Goal: Task Accomplishment & Management: Manage account settings

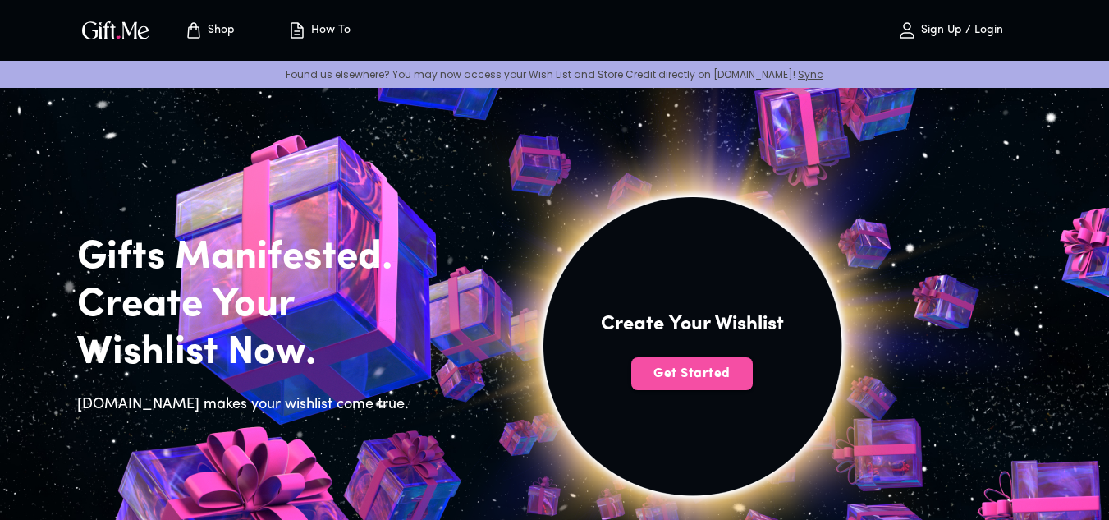
click at [676, 372] on span "Get Started" at bounding box center [691, 373] width 121 height 18
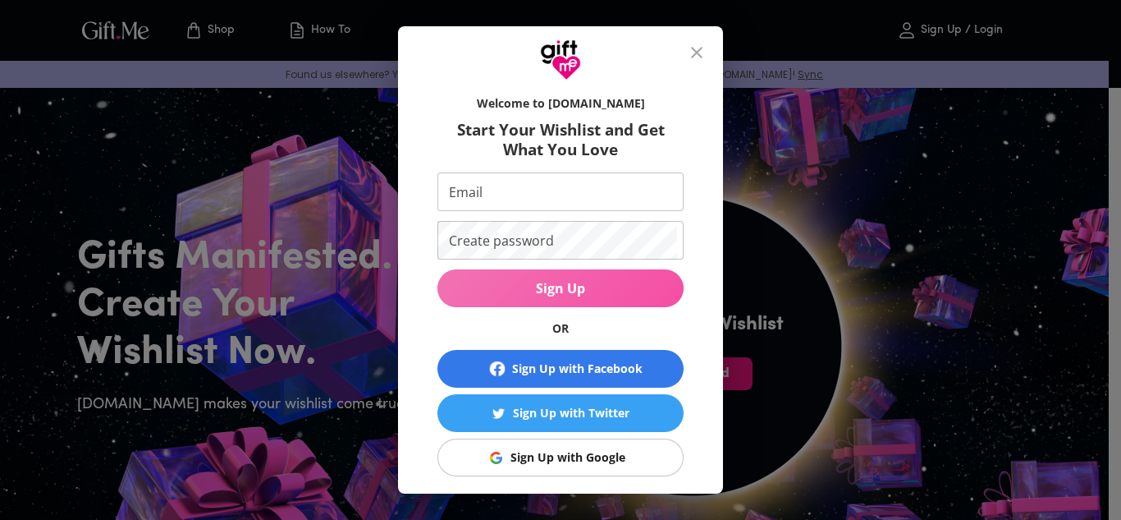
click at [556, 284] on span "Sign Up" at bounding box center [561, 288] width 246 height 18
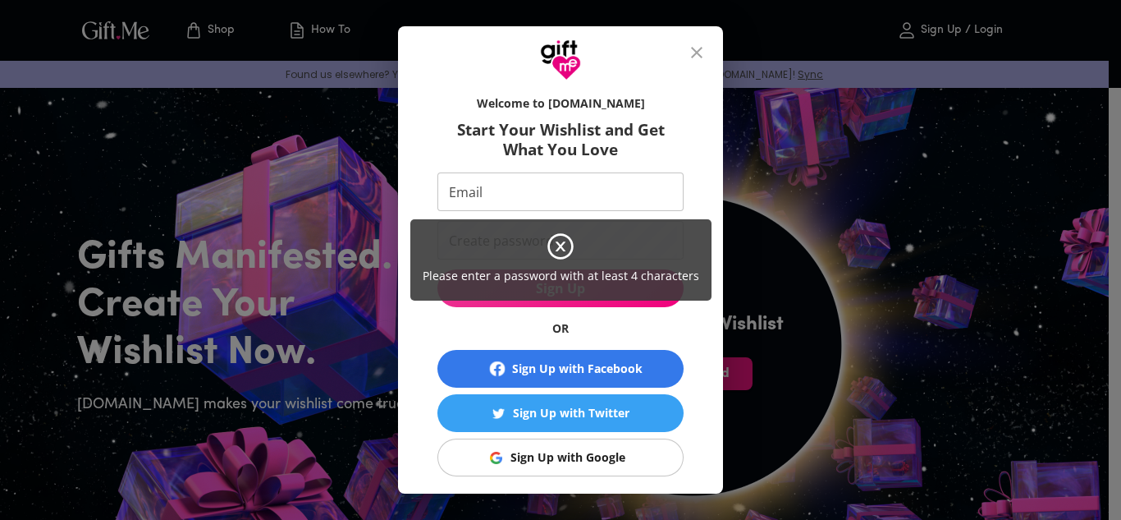
click at [591, 470] on div "Please enter a password with at least 4 characters" at bounding box center [560, 260] width 1121 height 520
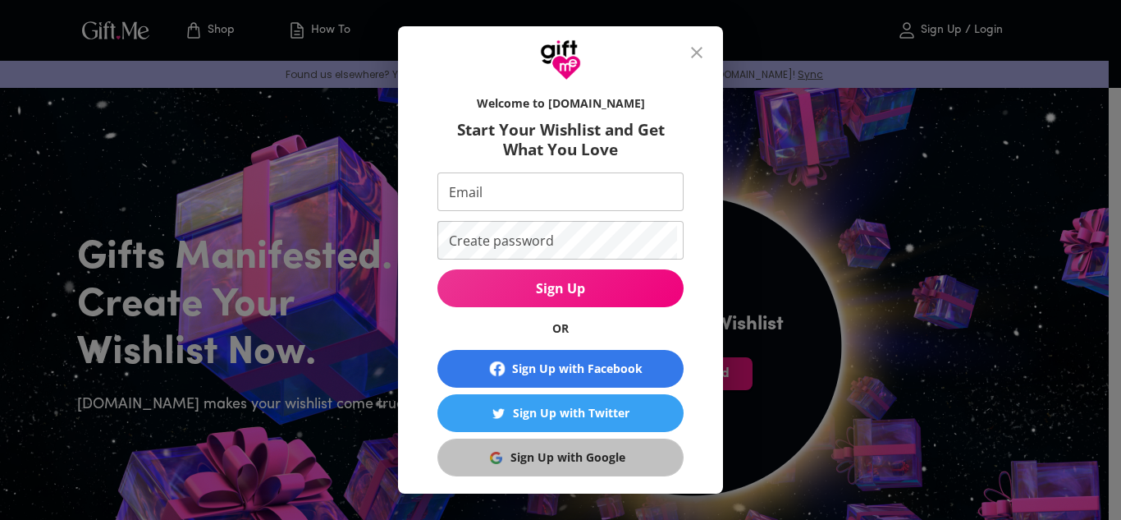
click at [553, 453] on div "Sign Up with Google" at bounding box center [568, 457] width 115 height 18
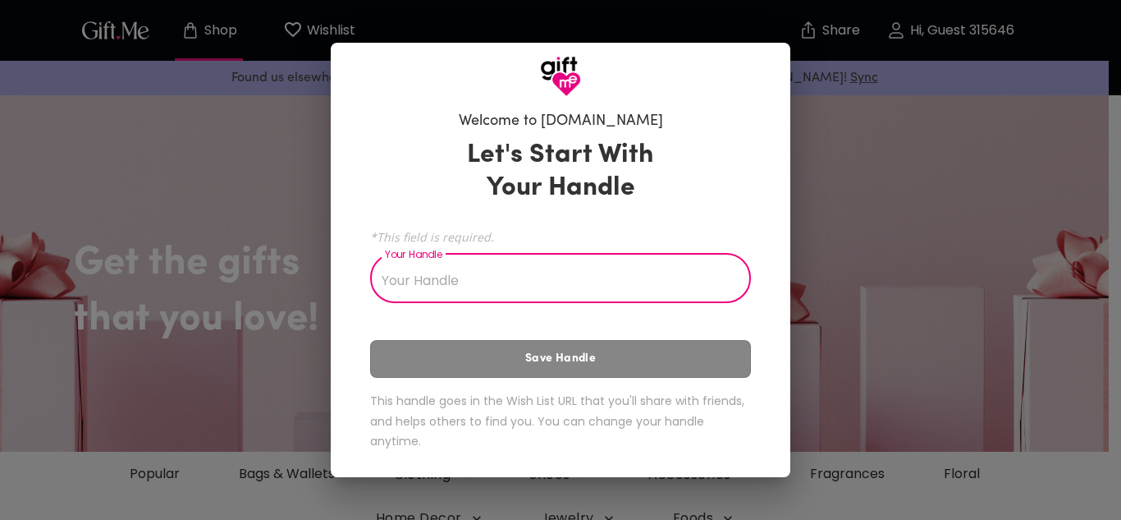
click at [505, 292] on input "Your Handle" at bounding box center [551, 280] width 363 height 46
type input "ika"
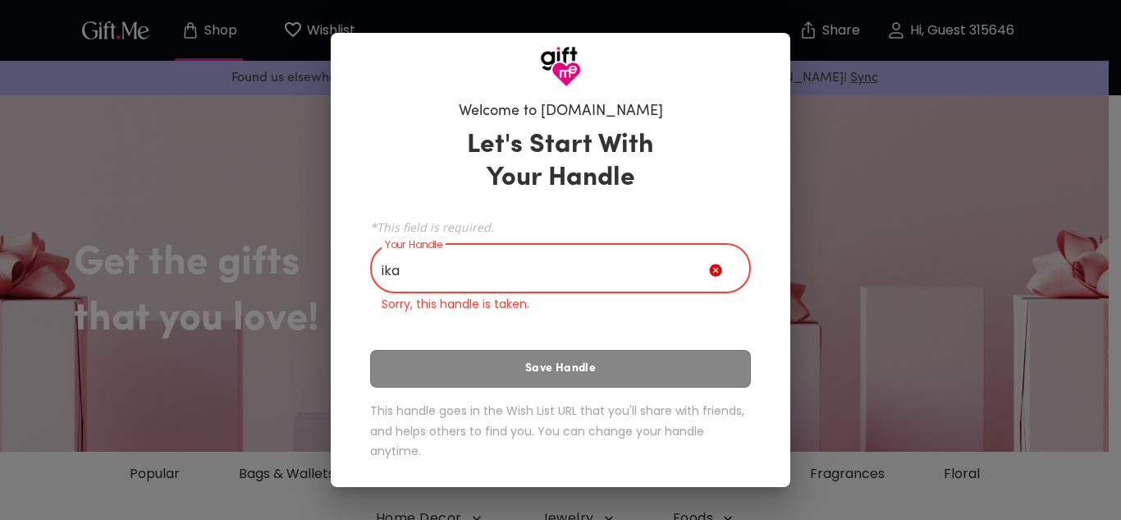
drag, startPoint x: 508, startPoint y: 278, endPoint x: 360, endPoint y: 272, distance: 147.9
click at [360, 272] on div "Welcome to [DOMAIN_NAME] Let's Start With Your Handle *This field is required. …" at bounding box center [560, 284] width 407 height 380
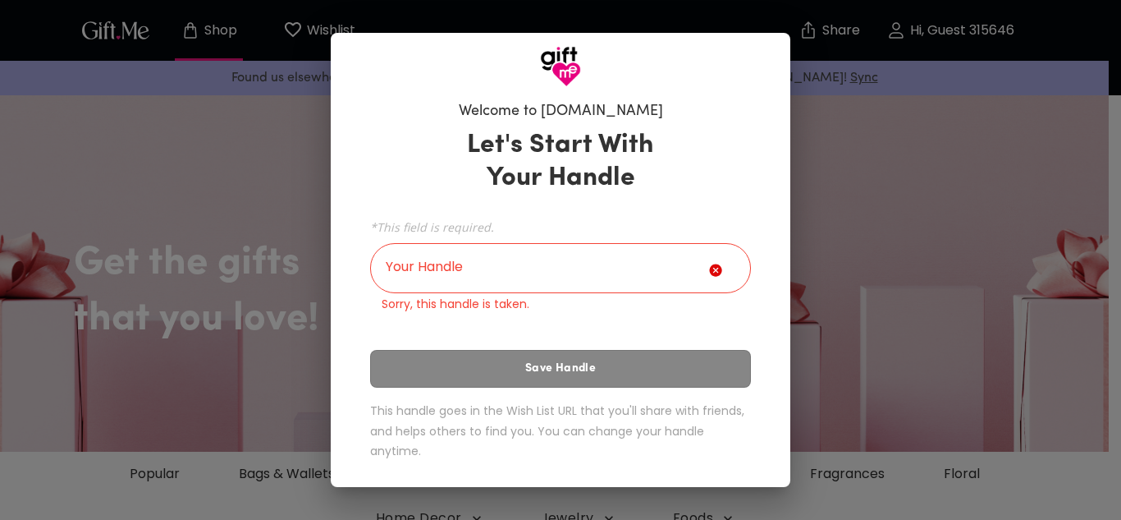
click at [483, 360] on div "Let's Start With Your Handle *This field is required. Your Handle Your Handle S…" at bounding box center [560, 297] width 381 height 352
click at [719, 275] on icon at bounding box center [715, 270] width 12 height 12
drag, startPoint x: 719, startPoint y: 277, endPoint x: 505, endPoint y: 272, distance: 214.3
click at [505, 272] on div "Your Handle" at bounding box center [560, 270] width 381 height 46
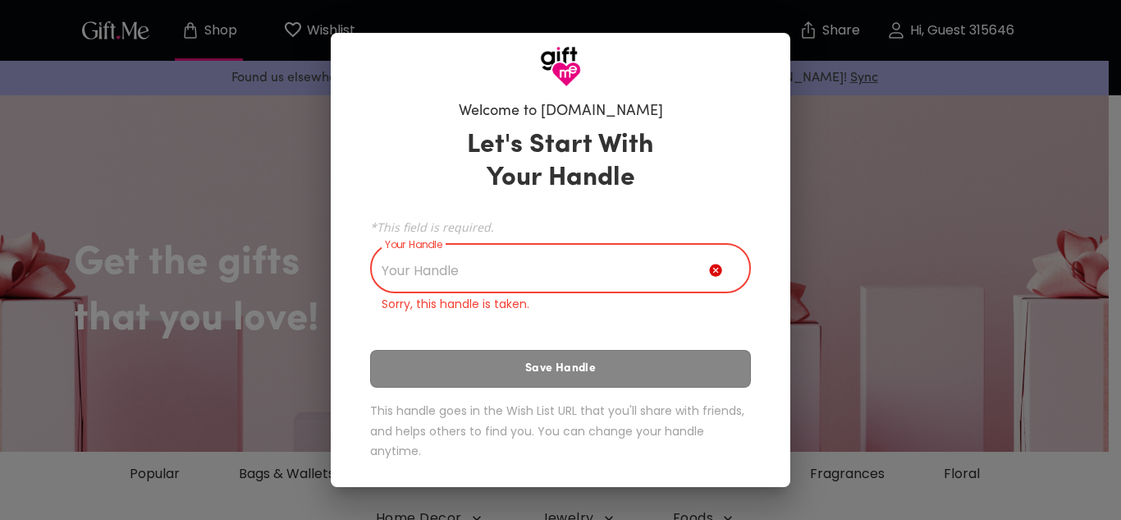
click at [505, 272] on input "Your Handle" at bounding box center [539, 270] width 339 height 46
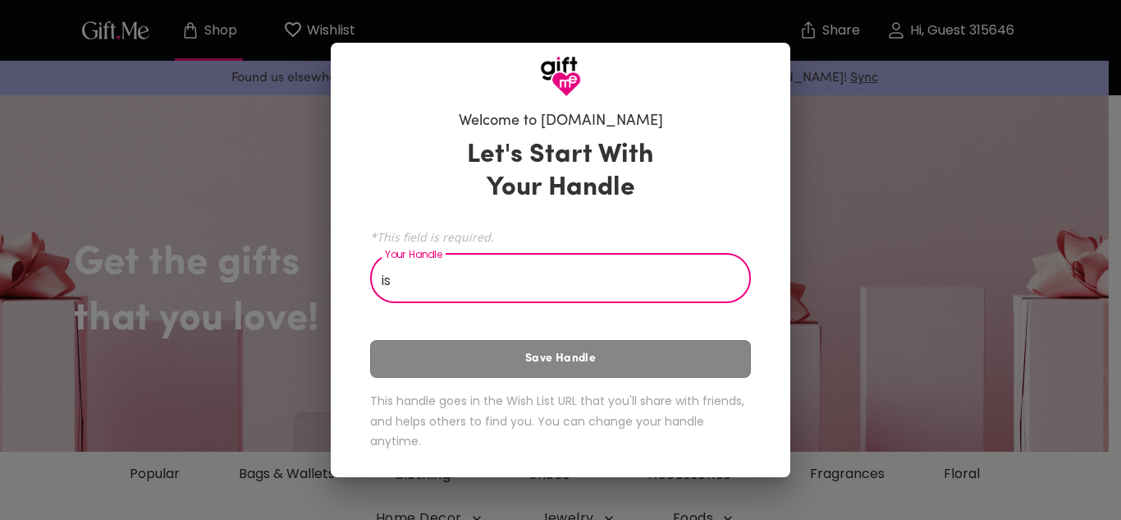
type input "i"
type input "m"
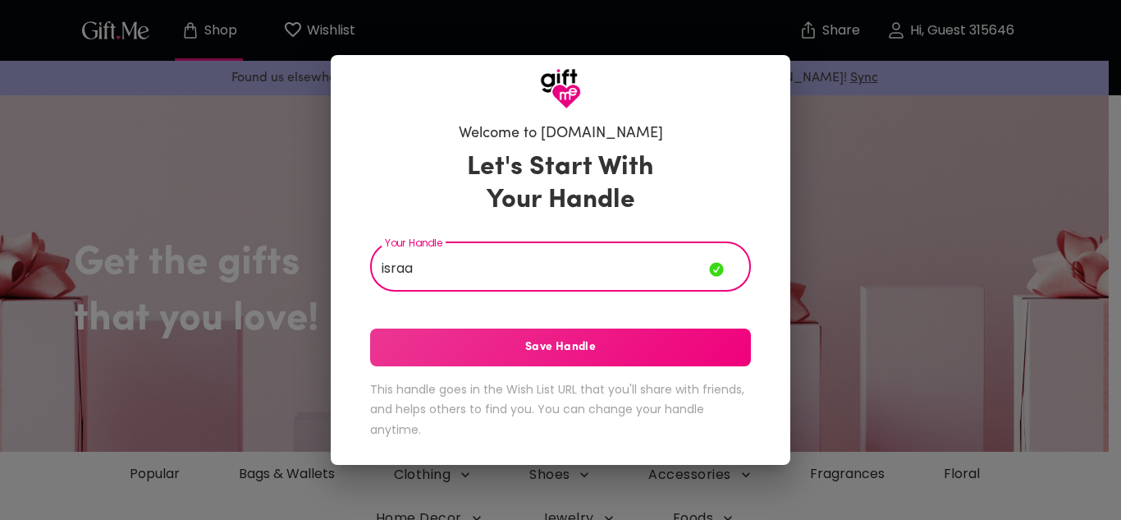
type input "israa"
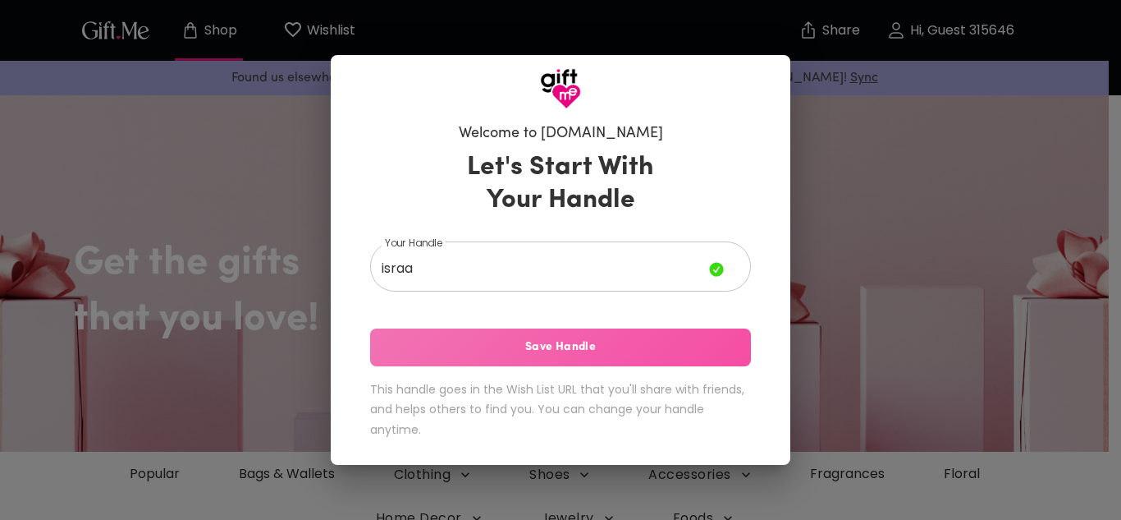
click at [539, 356] on button "Save Handle" at bounding box center [560, 347] width 381 height 38
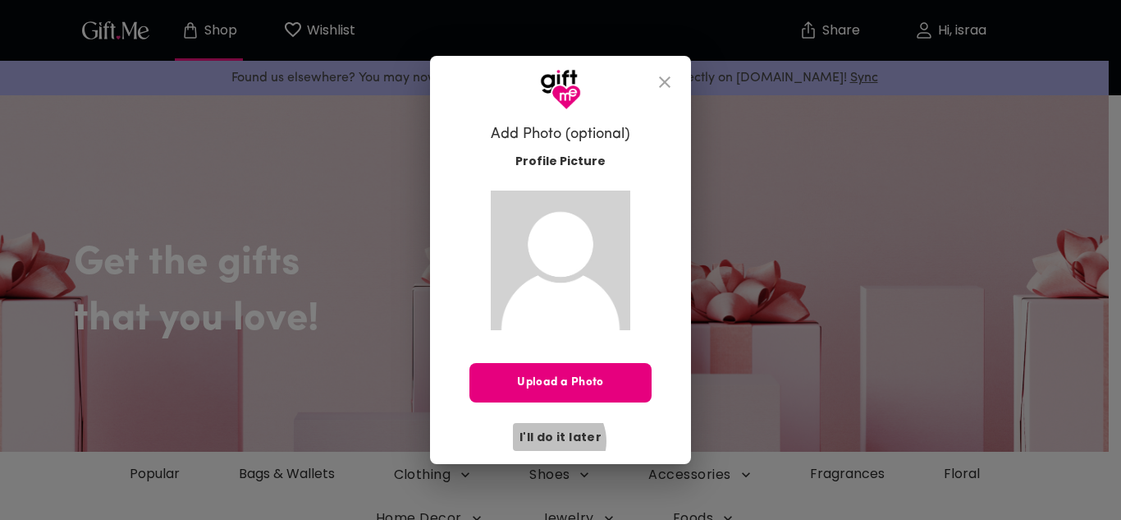
click at [557, 441] on span "I'll do it later" at bounding box center [561, 437] width 82 height 18
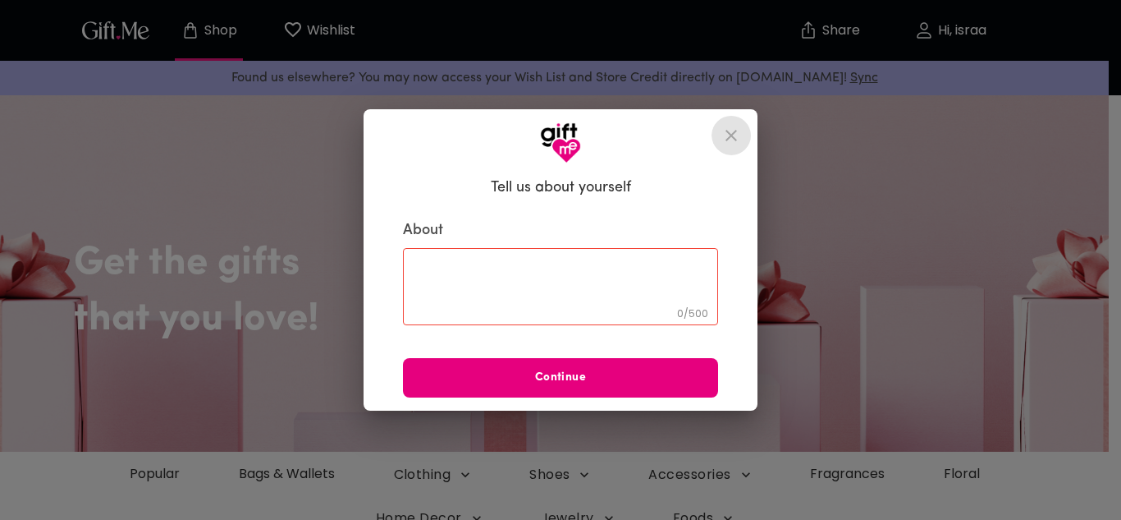
click at [731, 132] on icon "close" at bounding box center [732, 136] width 20 height 20
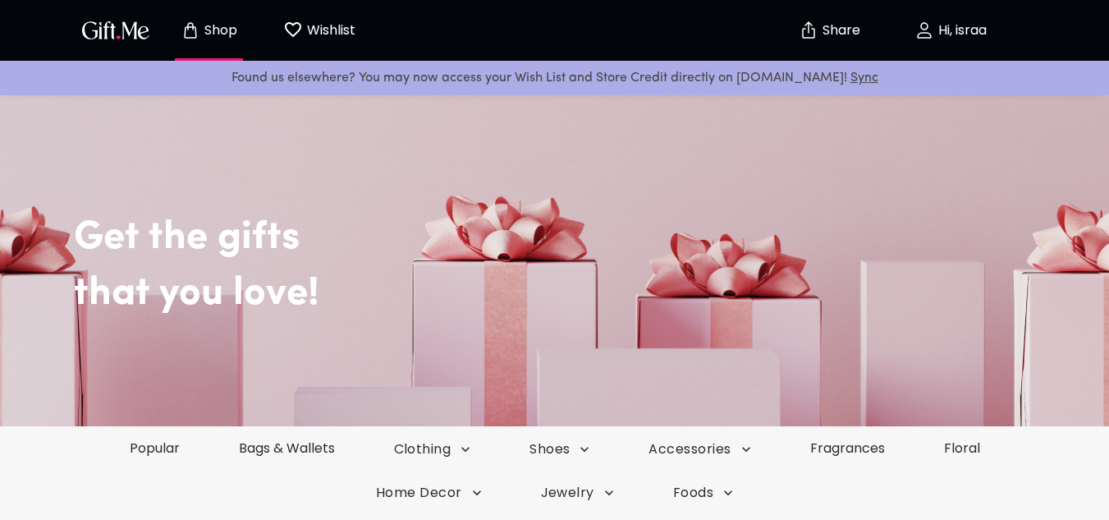
scroll to position [3, 0]
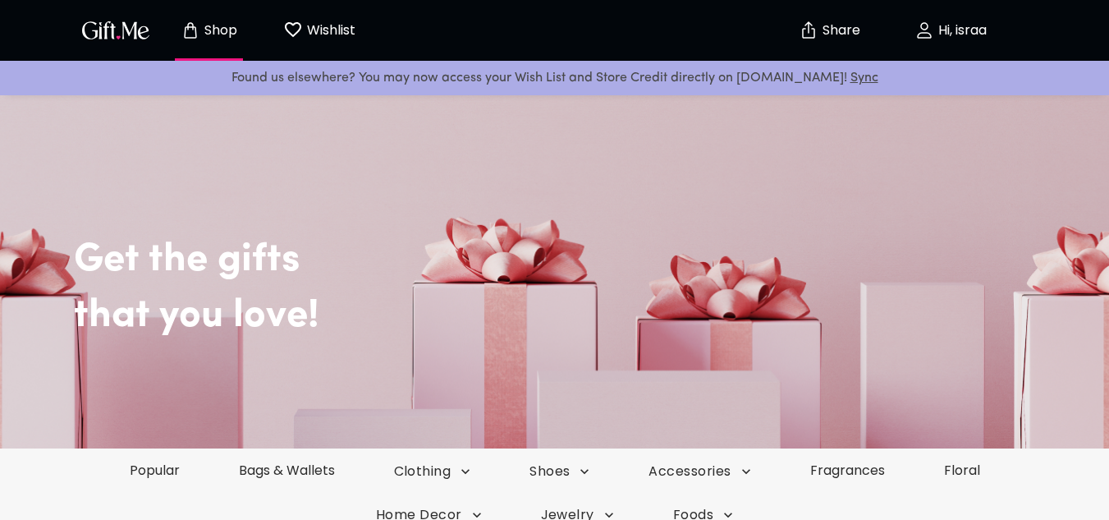
click at [961, 26] on p "Hi, israa" at bounding box center [960, 31] width 53 height 14
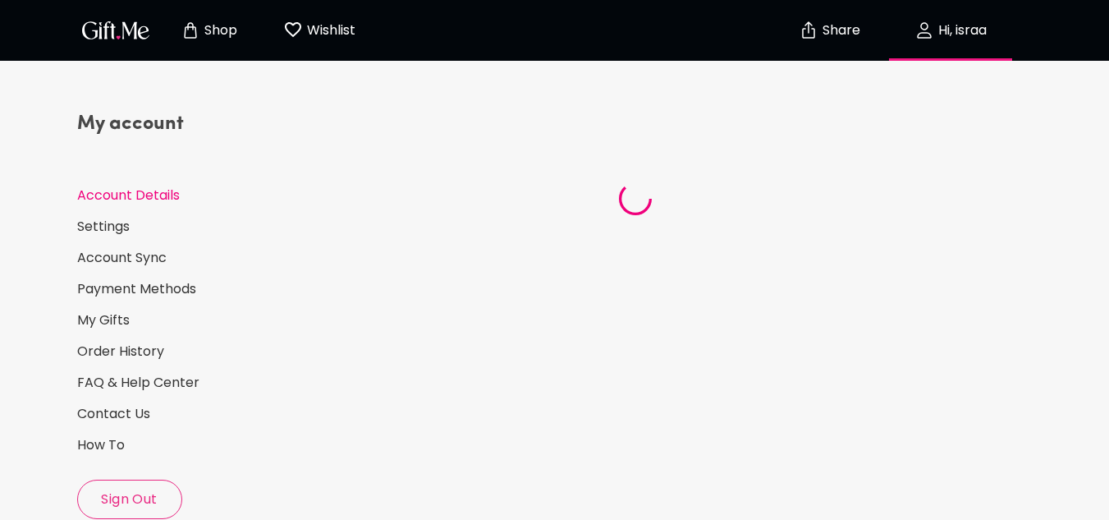
select select "US"
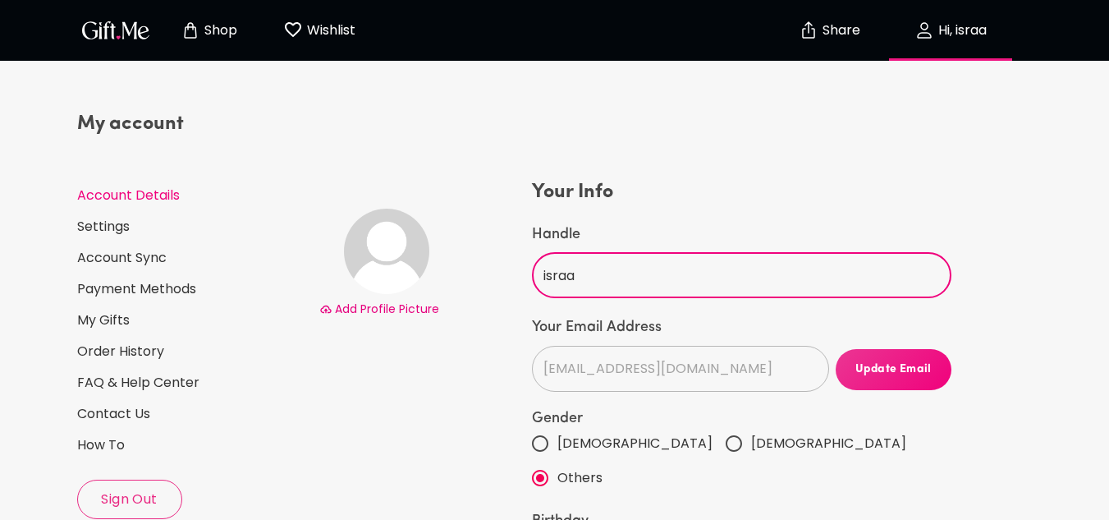
drag, startPoint x: 597, startPoint y: 286, endPoint x: 501, endPoint y: 269, distance: 97.4
click at [501, 269] on div "Add Profile Picture Your Info Handle israa ​ Your Email Address [EMAIL_ADDRESS]…" at bounding box center [635, 505] width 639 height 652
type input "meongg"
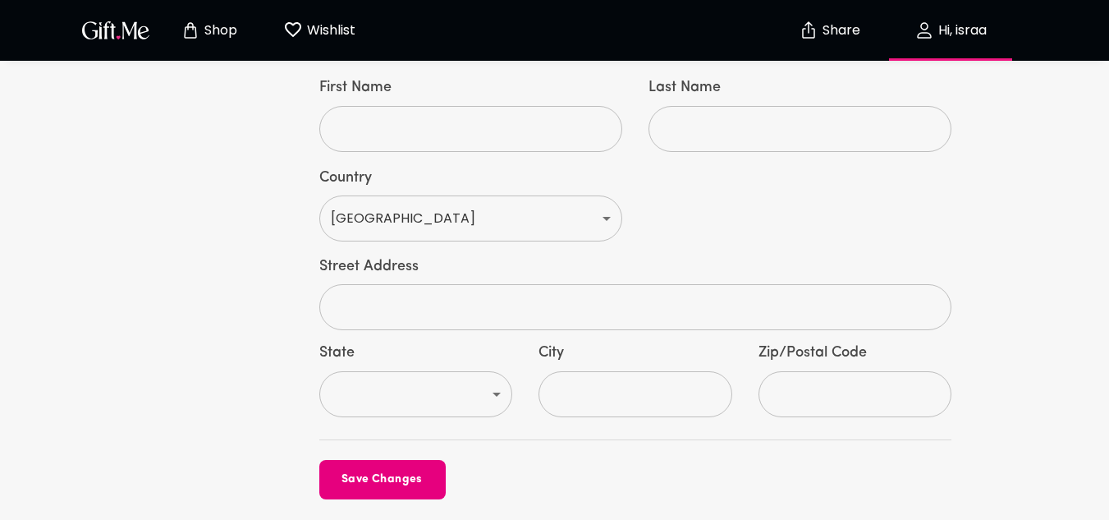
scroll to position [919, 0]
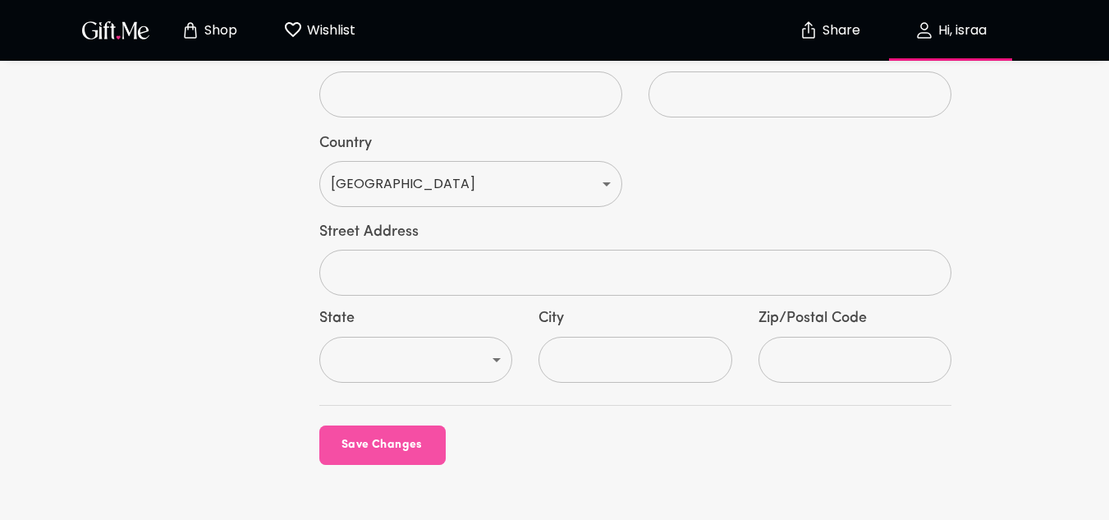
click at [331, 425] on button "Save Changes" at bounding box center [382, 444] width 126 height 39
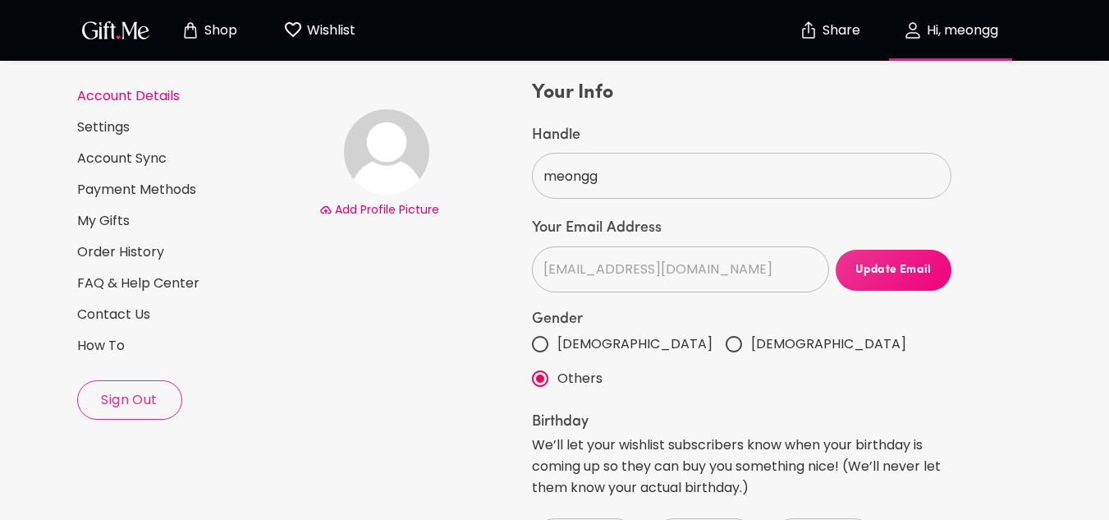
scroll to position [93, 0]
